Goal: Complete application form

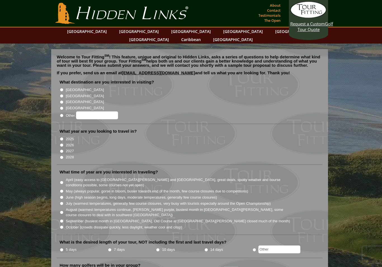
click at [58, 79] on li "What destination are you interested in visiting? [GEOGRAPHIC_DATA] [GEOGRAPHIC_…" at bounding box center [190, 101] width 266 height 45
click at [62, 88] on input "[GEOGRAPHIC_DATA]" at bounding box center [62, 90] width 4 height 4
radio input "true"
click at [59, 135] on li "What year are you looking to travel in? 2025 2026 2027 2028" at bounding box center [190, 147] width 266 height 36
click at [63, 143] on input "2026" at bounding box center [62, 145] width 4 height 4
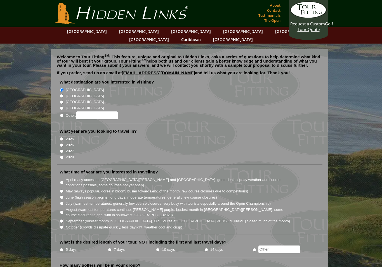
radio input "true"
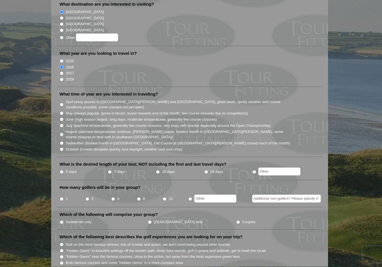
scroll to position [78, 0]
click at [62, 133] on input "August (warmest temperatures continue, [PERSON_NAME] purple, busiest month in […" at bounding box center [62, 135] width 4 height 4
radio input "true"
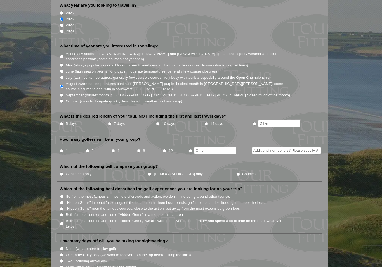
scroll to position [127, 0]
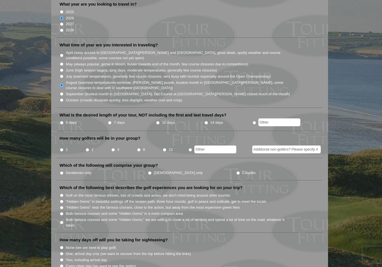
click at [63, 121] on input "5 days" at bounding box center [62, 123] width 4 height 4
radio input "true"
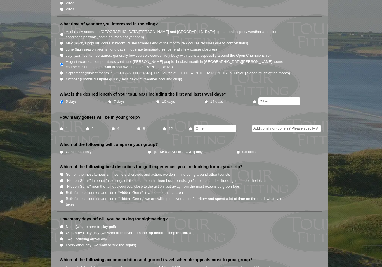
scroll to position [148, 0]
click at [84, 122] on li "1" at bounding box center [73, 127] width 26 height 11
click at [86, 127] on input "2" at bounding box center [88, 129] width 4 height 4
radio input "true"
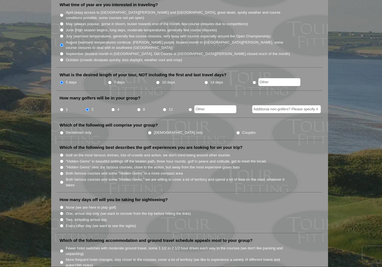
scroll to position [168, 0]
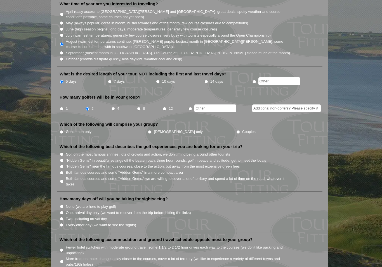
click at [62, 130] on input "Gentlemen only" at bounding box center [62, 132] width 4 height 4
radio input "true"
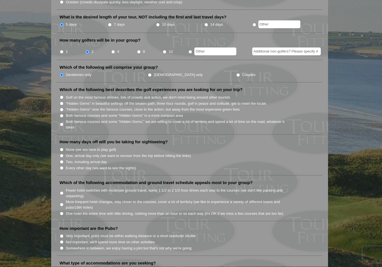
scroll to position [228, 0]
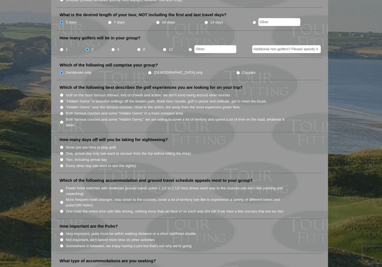
click at [61, 100] on input ""Hidden Gems" in beautiful settings off the beaten path, three hour rounds, gol…" at bounding box center [62, 102] width 4 height 4
radio input "true"
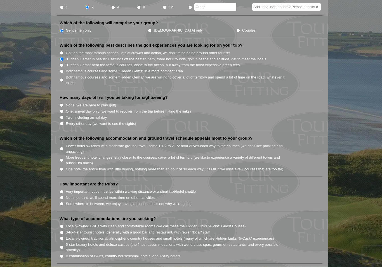
scroll to position [270, 0]
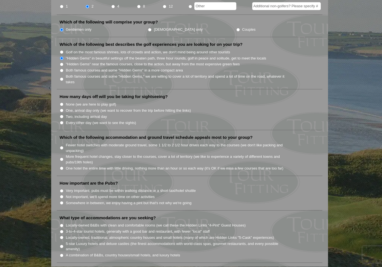
click at [61, 74] on li "Both famous courses and some "Hidden Gems," we are willing to cover a lot of te…" at bounding box center [192, 79] width 264 height 11
click at [62, 78] on input "Both famous courses and some "Hidden Gems," we are willing to cover a lot of te…" at bounding box center [62, 80] width 4 height 4
radio input "true"
click at [58, 53] on li "Which of the following best describes the golf experiences you are looking for …" at bounding box center [190, 66] width 266 height 48
click at [63, 69] on input "Both famous courses and some "Hidden Gems" in a more compact area" at bounding box center [62, 71] width 4 height 4
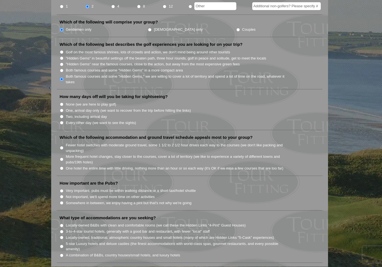
radio input "true"
click at [61, 63] on input ""Hidden Gems" near the famous courses, close to the action, but away from the m…" at bounding box center [62, 65] width 4 height 4
radio input "true"
click at [61, 55] on li ""Hidden Gems" in beautiful settings off the beaten path, three hour rounds, gol…" at bounding box center [192, 58] width 264 height 6
click at [61, 57] on input ""Hidden Gems" in beautiful settings off the beaten path, three hour rounds, gol…" at bounding box center [62, 59] width 4 height 4
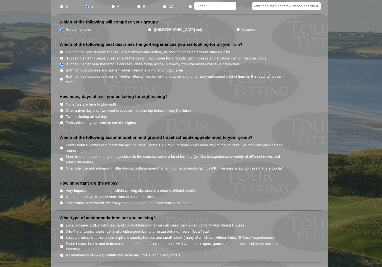
radio input "true"
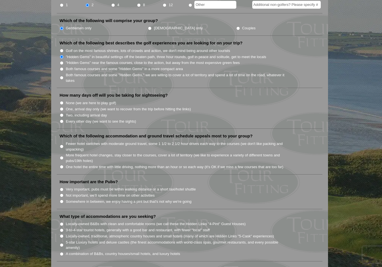
scroll to position [271, 0]
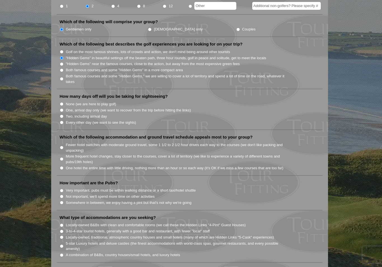
click at [62, 62] on input ""Hidden Gems" near the famous courses, close to the action, but away from the m…" at bounding box center [62, 64] width 4 height 4
radio input "true"
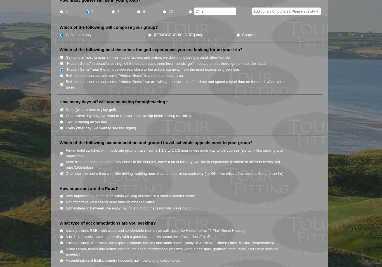
scroll to position [265, 0]
click at [62, 74] on input "Both famous courses and some "Hidden Gems" in a more compact area" at bounding box center [62, 76] width 4 height 4
radio input "true"
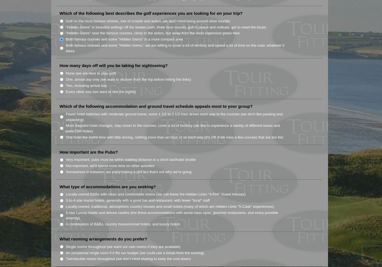
scroll to position [302, 0]
click at [63, 78] on input "One, arrival day only (we want to recover from the trip before hitting the link…" at bounding box center [62, 80] width 4 height 4
radio input "true"
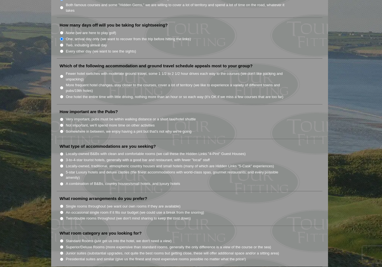
scroll to position [344, 0]
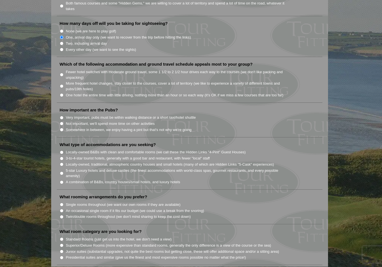
click at [60, 94] on input "One hotel the entire time with little driving, nothing more than an hour or so …" at bounding box center [62, 96] width 4 height 4
radio input "true"
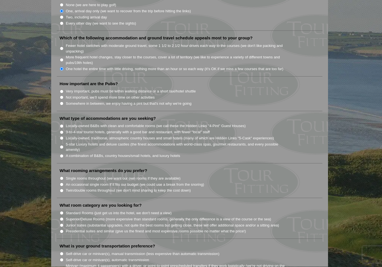
scroll to position [370, 0]
click at [60, 96] on input "Not important, we'll spend more time on other activities" at bounding box center [62, 98] width 4 height 4
radio input "true"
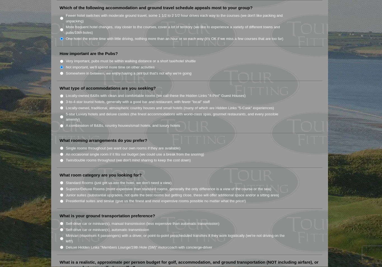
scroll to position [402, 0]
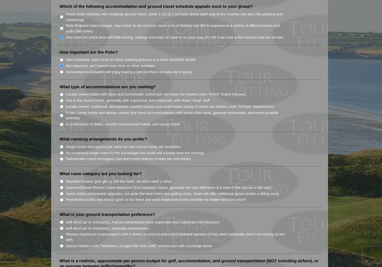
click at [62, 105] on input "Locally-owned, traditional, atmospheric country houses and small hotels (many o…" at bounding box center [62, 107] width 4 height 4
radio input "true"
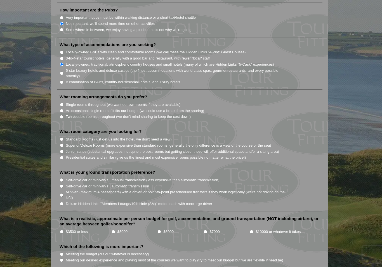
scroll to position [445, 0]
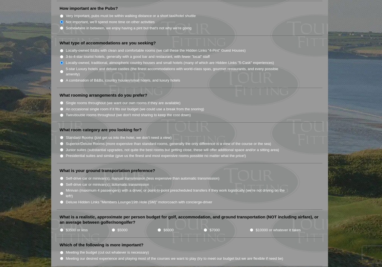
click at [60, 114] on input "Twin/double rooms throughout (we don't mind sharing to keep the cost down)" at bounding box center [62, 116] width 4 height 4
radio input "true"
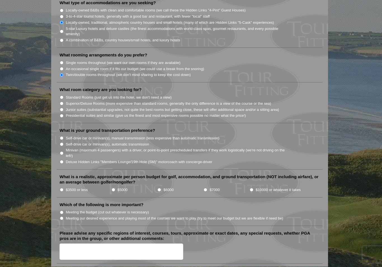
scroll to position [486, 0]
click at [62, 95] on input "Standard Rooms (just get us into the hotel, we don't need a view)" at bounding box center [62, 97] width 4 height 4
radio input "true"
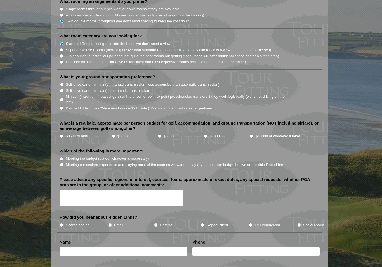
scroll to position [539, 0]
click at [63, 83] on input "Self-drive car or minivan(s), manual transmission (less expensive than automati…" at bounding box center [62, 85] width 4 height 4
radio input "true"
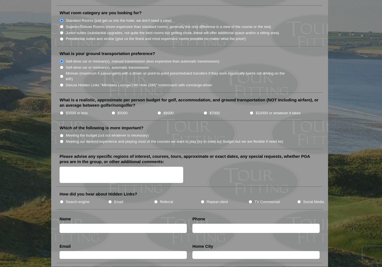
scroll to position [563, 0]
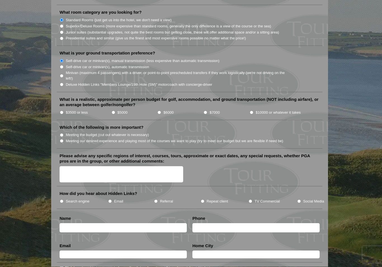
click at [60, 111] on input "$3500 or less" at bounding box center [62, 113] width 4 height 4
radio input "true"
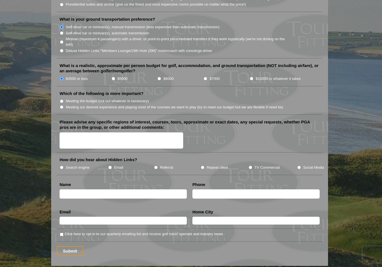
scroll to position [601, 0]
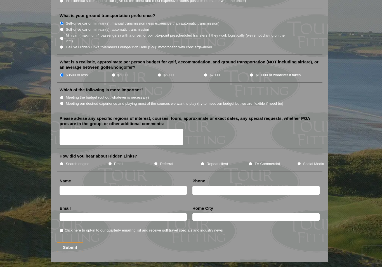
click at [62, 102] on input "Meeting our desired experience and playing most of the courses we want to play …" at bounding box center [62, 104] width 4 height 4
radio input "true"
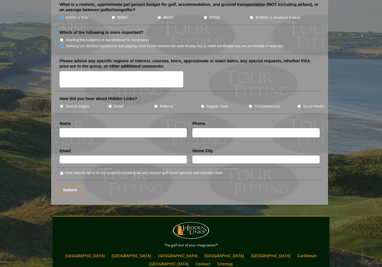
scroll to position [658, 0]
click at [300, 105] on input "Social Media" at bounding box center [299, 107] width 4 height 4
radio input "true"
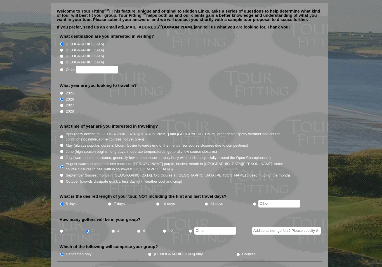
scroll to position [0, 0]
